Goal: Find contact information: Find contact information

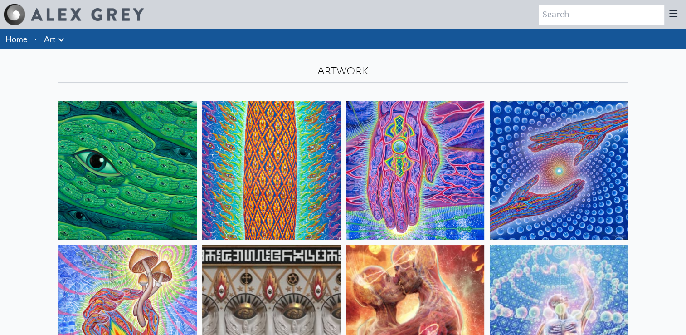
click at [53, 44] on link "Art" at bounding box center [50, 39] width 12 height 13
click at [63, 39] on icon at bounding box center [60, 39] width 5 height 3
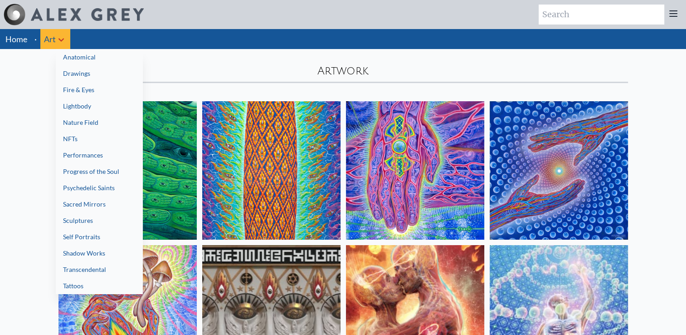
click at [65, 281] on link "Tattoos" at bounding box center [99, 285] width 87 height 16
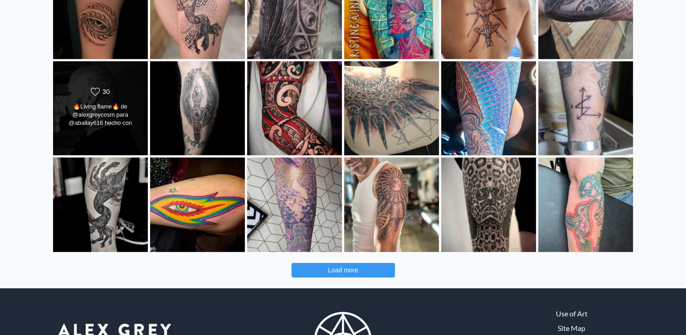
scroll to position [321, 0]
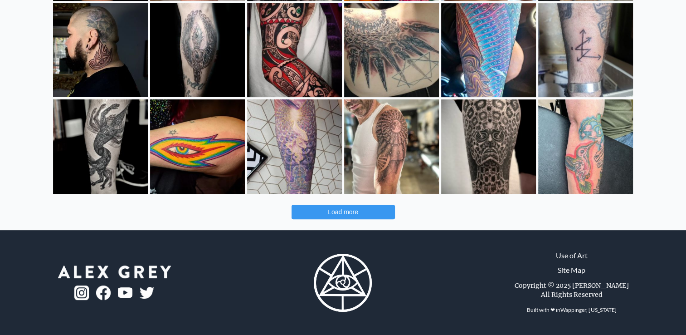
click at [331, 214] on span "Load more" at bounding box center [343, 211] width 30 height 7
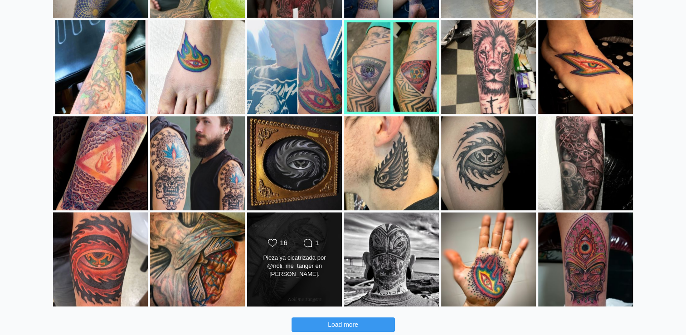
scroll to position [705, 0]
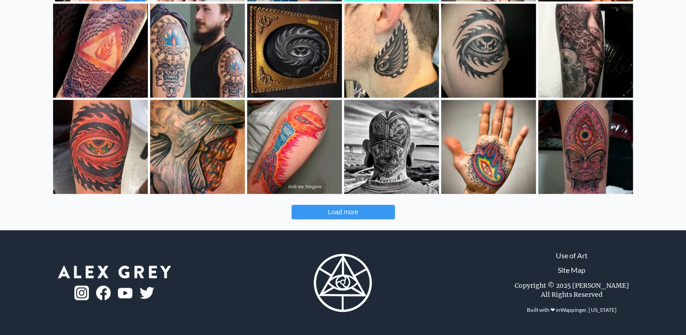
click at [572, 258] on link "Use of Art" at bounding box center [572, 255] width 32 height 11
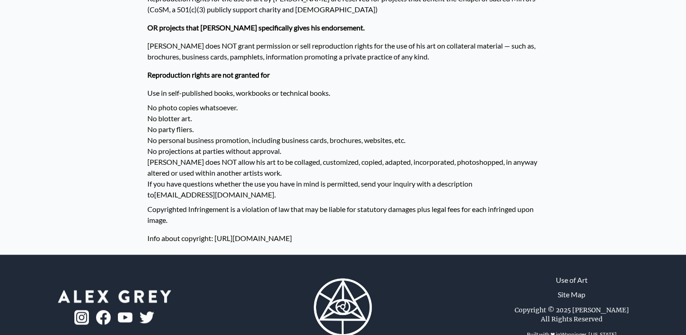
scroll to position [771, 0]
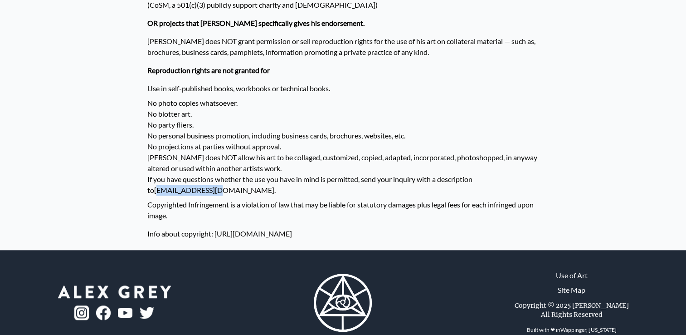
drag, startPoint x: 205, startPoint y: 180, endPoint x: 149, endPoint y: 180, distance: 56.2
click at [149, 180] on li "If you have questions whether the use you have in mind is permitted, send your …" at bounding box center [343, 185] width 392 height 22
drag, startPoint x: 149, startPoint y: 180, endPoint x: 208, endPoint y: 178, distance: 59.0
click at [208, 178] on li "If you have questions whether the use you have in mind is permitted, send your …" at bounding box center [343, 185] width 392 height 22
drag, startPoint x: 149, startPoint y: 178, endPoint x: 166, endPoint y: 181, distance: 17.5
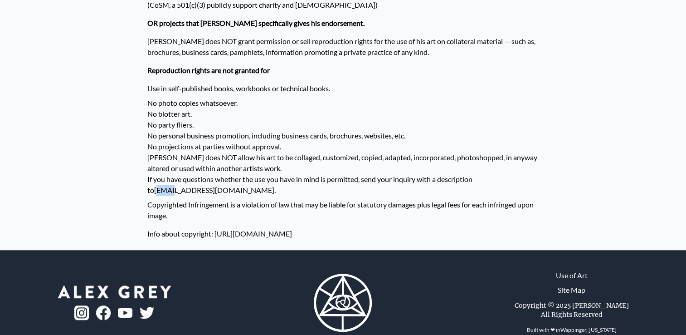
click at [166, 181] on li "If you have questions whether the use you have in mind is permitted, send your …" at bounding box center [343, 185] width 392 height 22
drag, startPoint x: 166, startPoint y: 181, endPoint x: 145, endPoint y: 178, distance: 21.1
drag, startPoint x: 146, startPoint y: 178, endPoint x: 208, endPoint y: 180, distance: 61.7
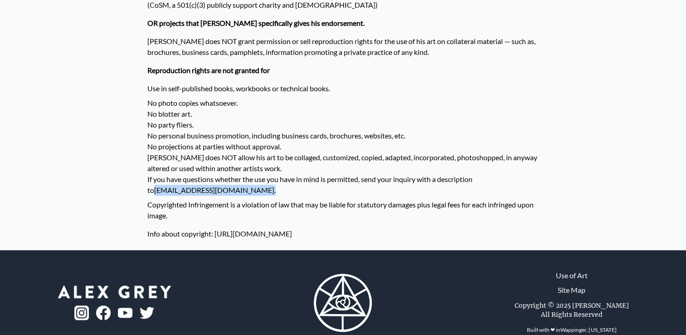
drag, startPoint x: 208, startPoint y: 180, endPoint x: 168, endPoint y: 175, distance: 39.6
copy li "[EMAIL_ADDRESS][DOMAIN_NAME] ."
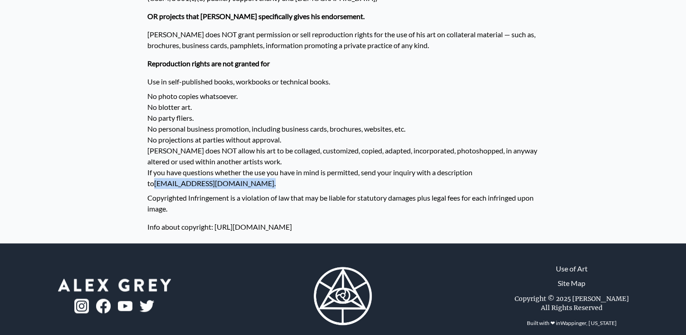
scroll to position [780, 0]
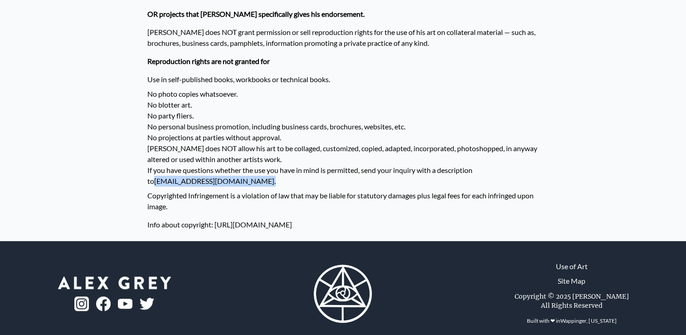
click at [85, 296] on img at bounding box center [81, 303] width 15 height 15
